Goal: Information Seeking & Learning: Find specific fact

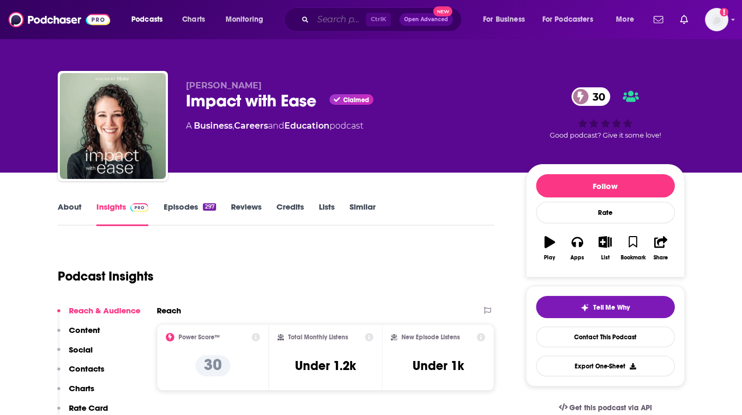
click at [340, 19] on input "Search podcasts, credits, & more..." at bounding box center [339, 19] width 53 height 17
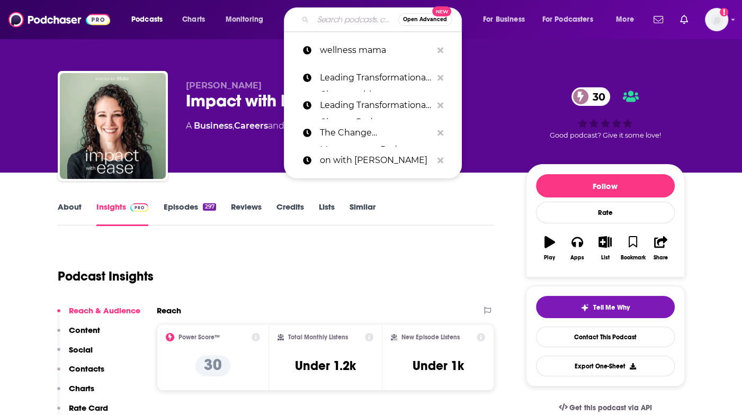
paste input "Stacking Benjamins"
type input "Stacking Benjamins"
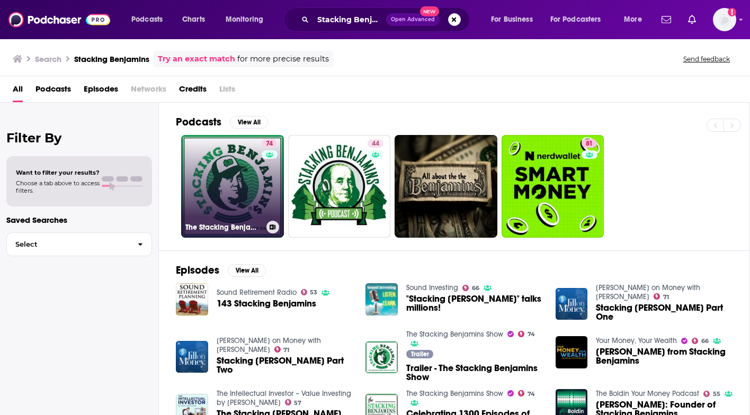
click at [223, 175] on link "74 The Stacking Benjamins Show" at bounding box center [232, 186] width 103 height 103
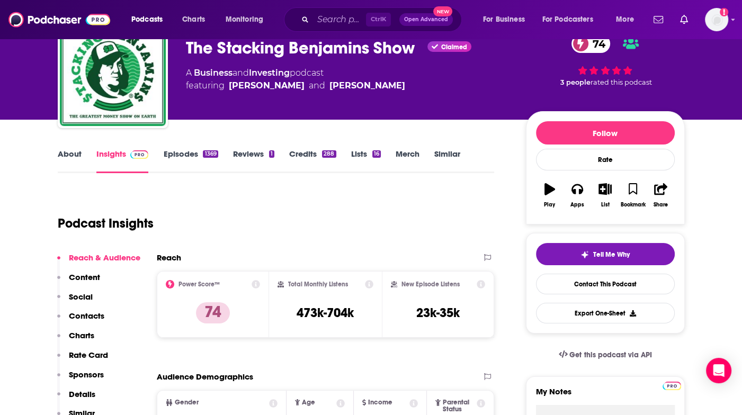
scroll to position [106, 0]
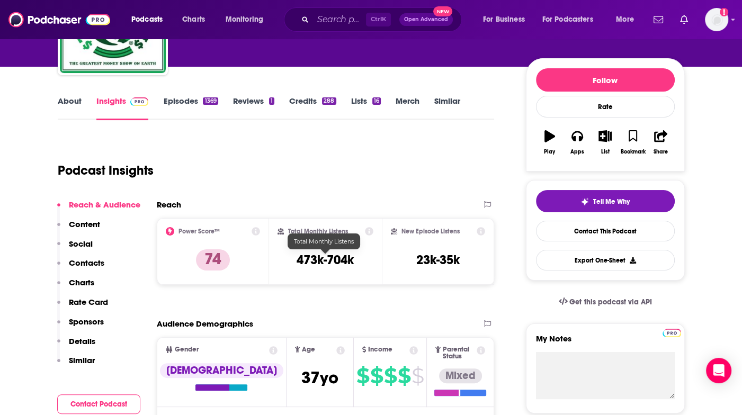
click at [314, 257] on h3 "473k-704k" at bounding box center [325, 260] width 57 height 16
drag, startPoint x: 314, startPoint y: 257, endPoint x: 353, endPoint y: 259, distance: 39.3
click at [353, 259] on h3 "473k-704k" at bounding box center [325, 260] width 57 height 16
copy div "473k-704k"
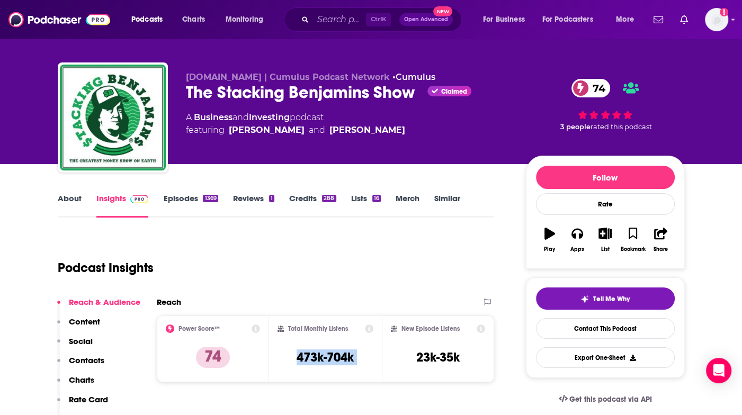
scroll to position [0, 0]
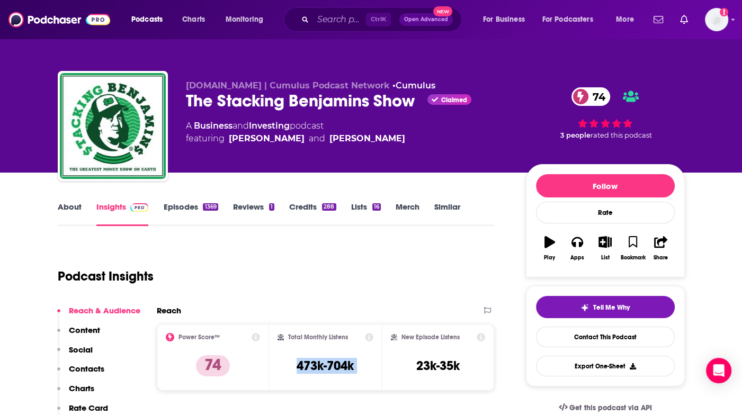
click at [72, 207] on link "About" at bounding box center [70, 214] width 24 height 24
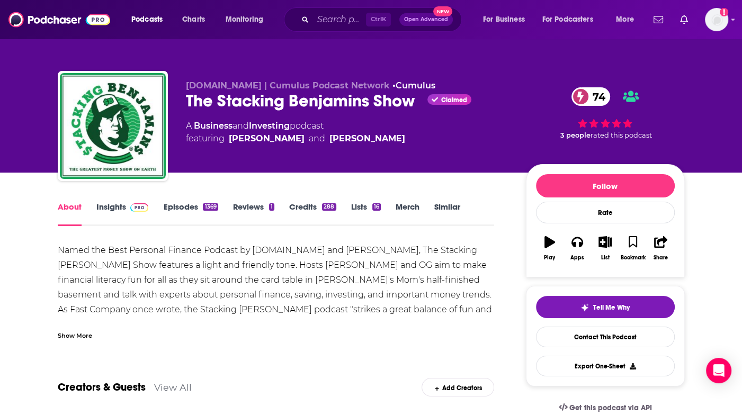
scroll to position [53, 0]
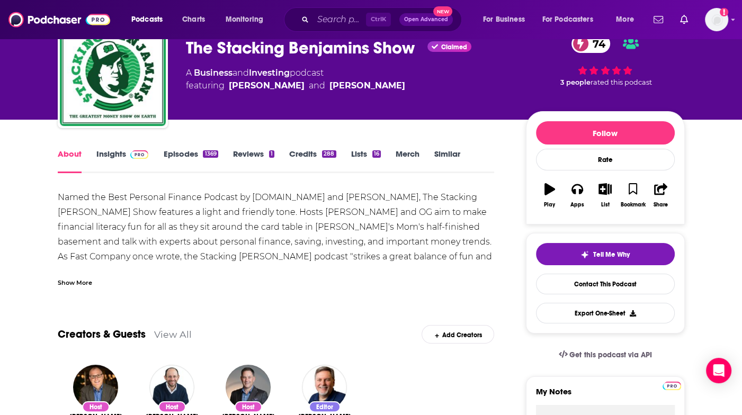
click at [76, 285] on div "Show More" at bounding box center [75, 282] width 34 height 10
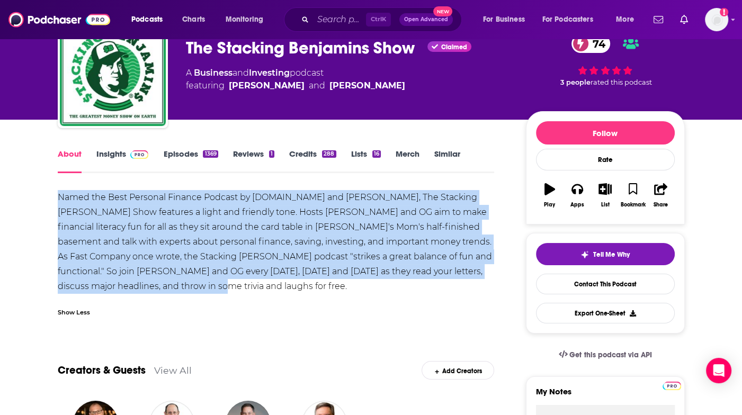
drag, startPoint x: 170, startPoint y: 286, endPoint x: 56, endPoint y: 203, distance: 140.8
copy div "Named the Best Personal Finance Podcast by [DOMAIN_NAME] and [PERSON_NAME], The…"
click at [344, 282] on div "Named the Best Personal Finance Podcast by [DOMAIN_NAME] and [PERSON_NAME], The…" at bounding box center [276, 242] width 437 height 104
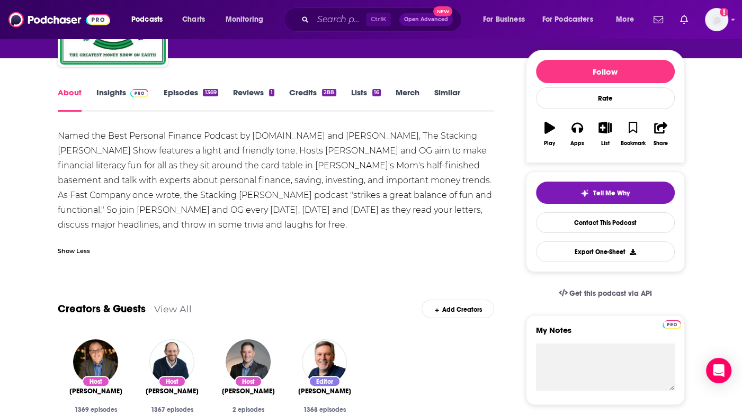
scroll to position [159, 0]
